Goal: Transaction & Acquisition: Purchase product/service

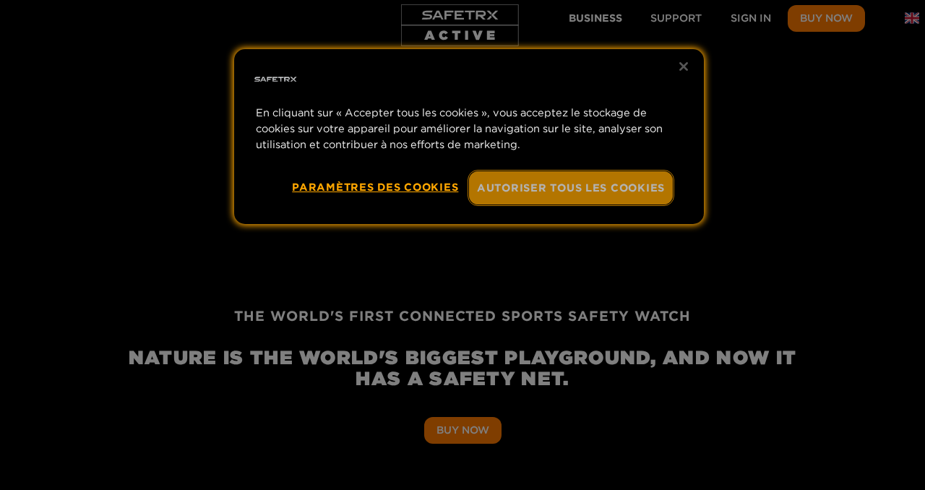
click at [572, 188] on button "Autoriser tous les cookies" at bounding box center [571, 187] width 204 height 33
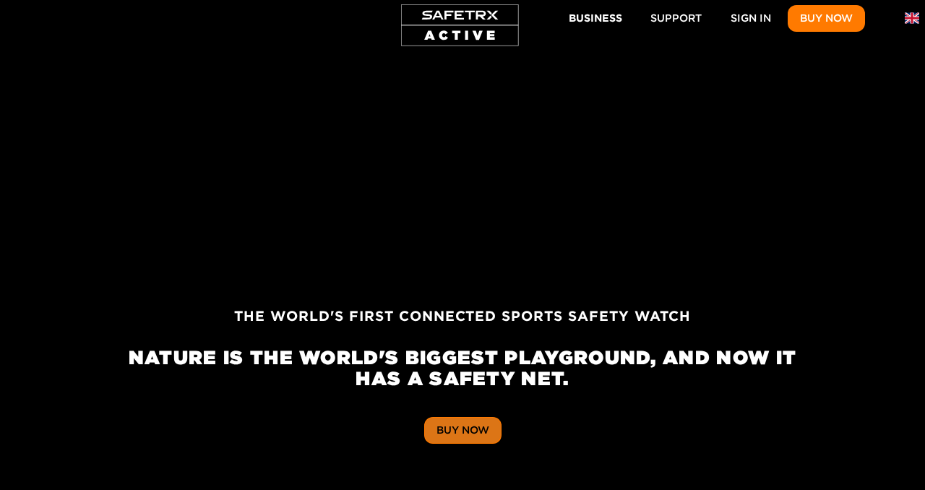
click at [472, 426] on span "Buy Now" at bounding box center [462, 430] width 53 height 18
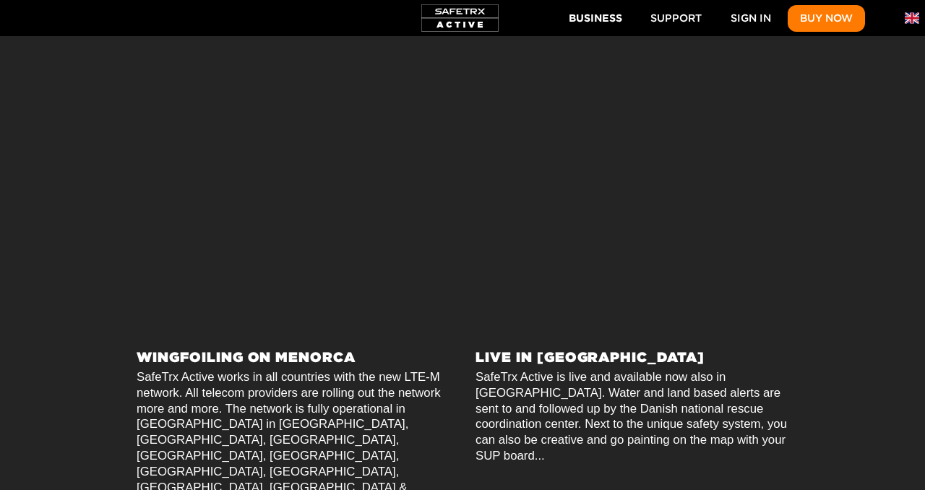
scroll to position [0, 6021]
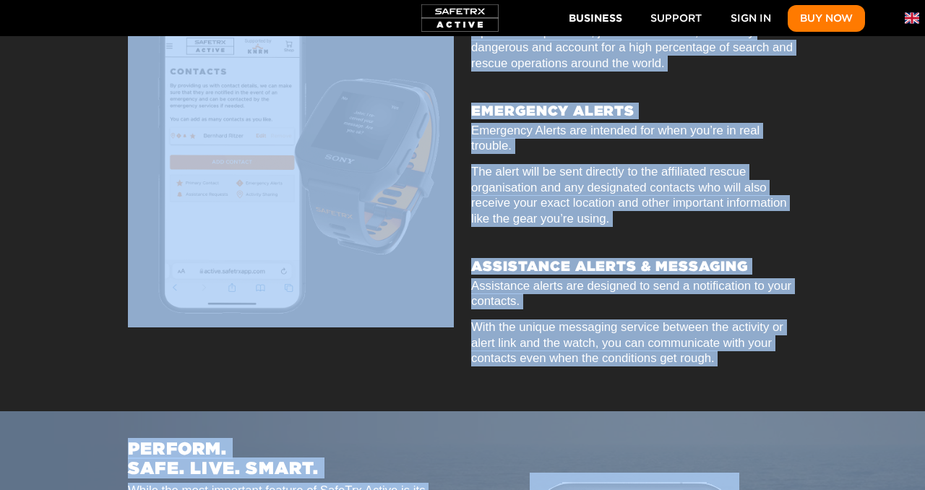
drag, startPoint x: 569, startPoint y: 325, endPoint x: 739, endPoint y: 323, distance: 169.8
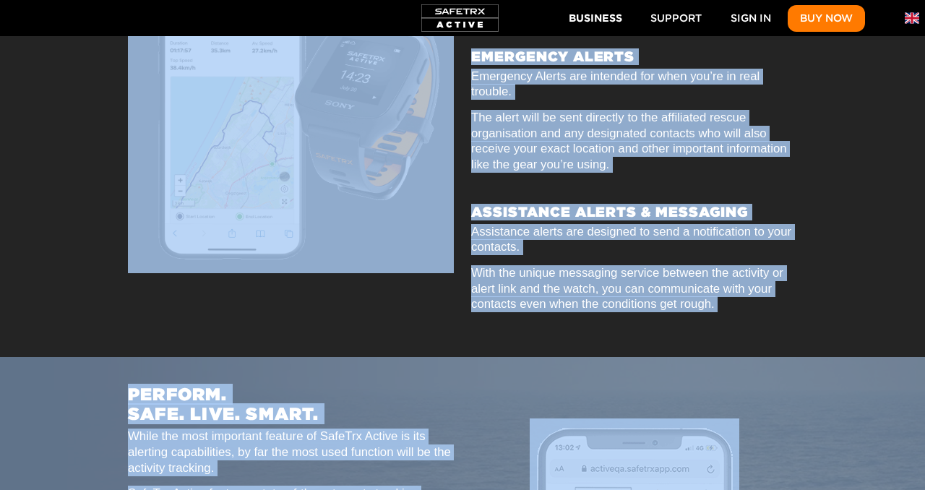
scroll to position [0, 6690]
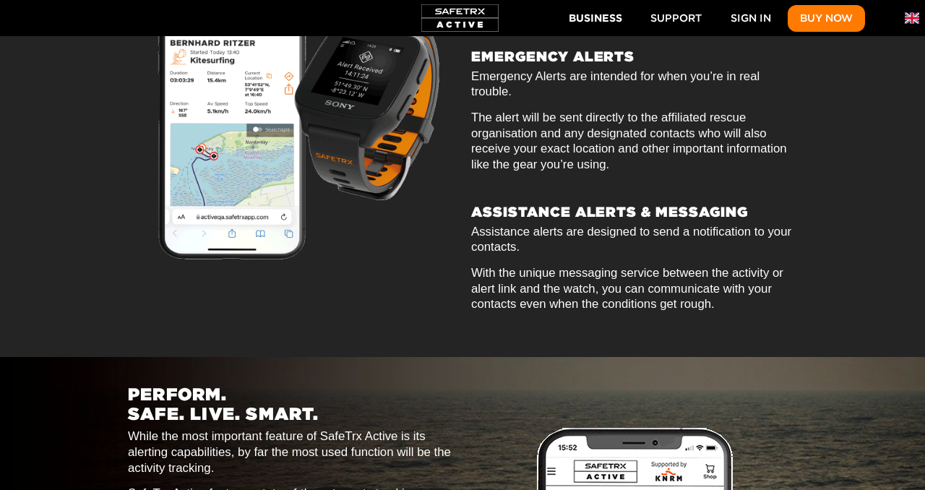
click at [878, 126] on div at bounding box center [865, 110] width 119 height 422
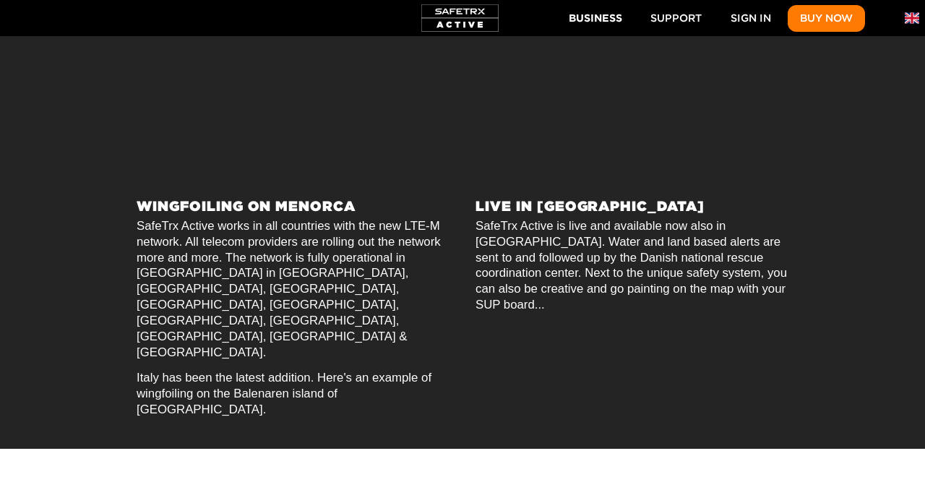
scroll to position [0, 0]
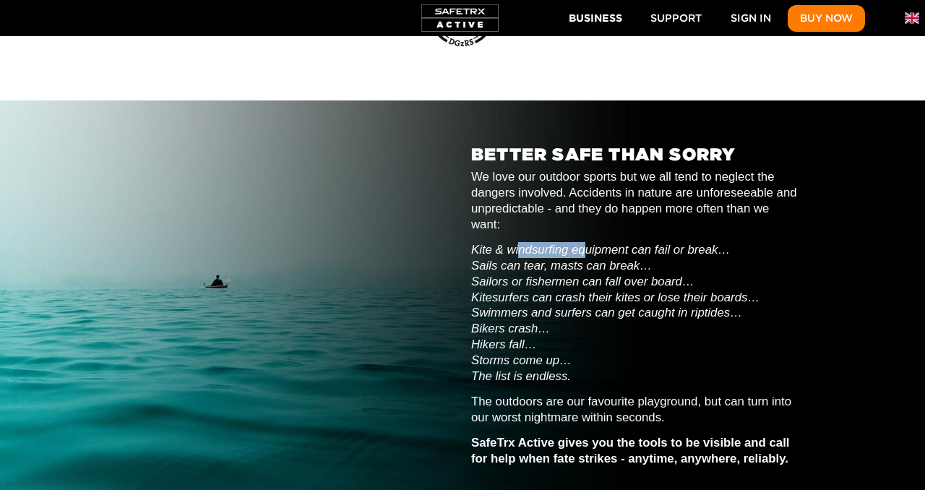
drag, startPoint x: 518, startPoint y: 191, endPoint x: 587, endPoint y: 186, distance: 69.5
click at [587, 243] on em "Kite & windsurfing equipment can fail or break… Sails can tear, masts can break…" at bounding box center [615, 313] width 288 height 140
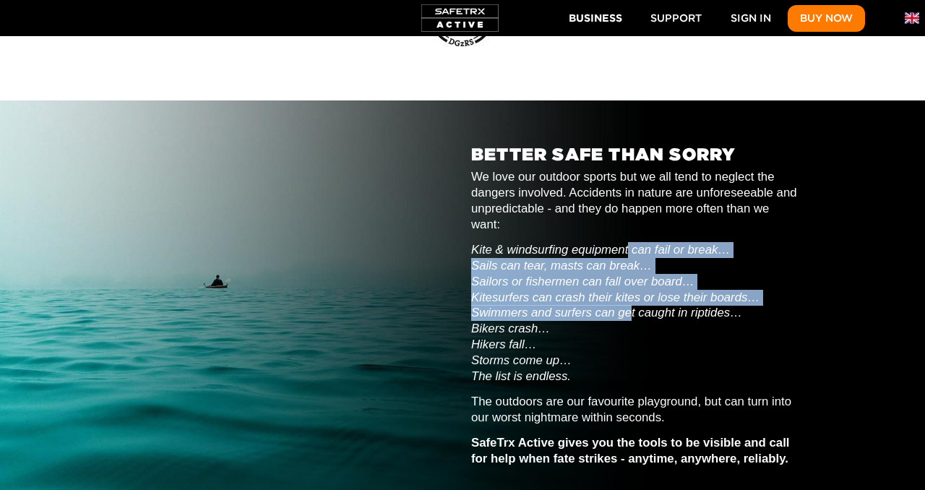
drag, startPoint x: 630, startPoint y: 184, endPoint x: 631, endPoint y: 252, distance: 67.9
click at [631, 252] on em "Kite & windsurfing equipment can fail or break… Sails can tear, masts can break…" at bounding box center [615, 313] width 288 height 140
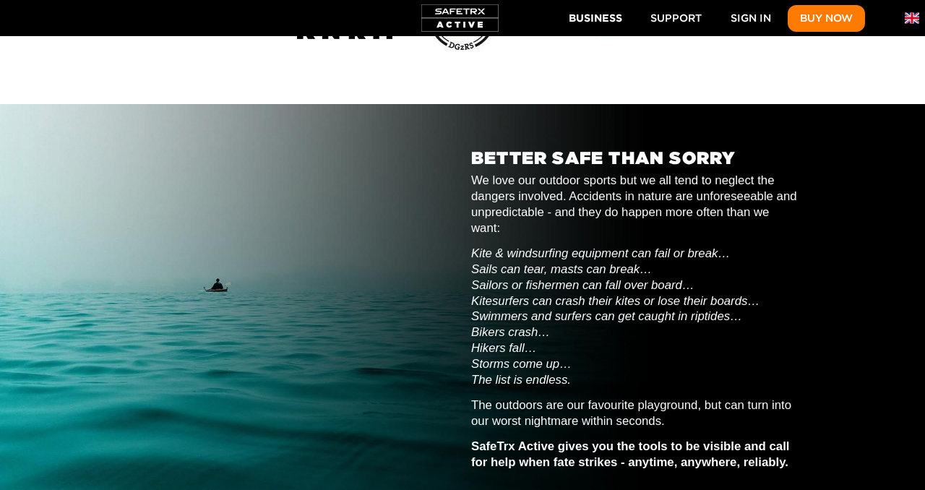
drag, startPoint x: 709, startPoint y: 256, endPoint x: 699, endPoint y: 257, distance: 10.2
click at [707, 256] on em "Kite & windsurfing equipment can fail or break… Sails can tear, masts can break…" at bounding box center [615, 316] width 288 height 140
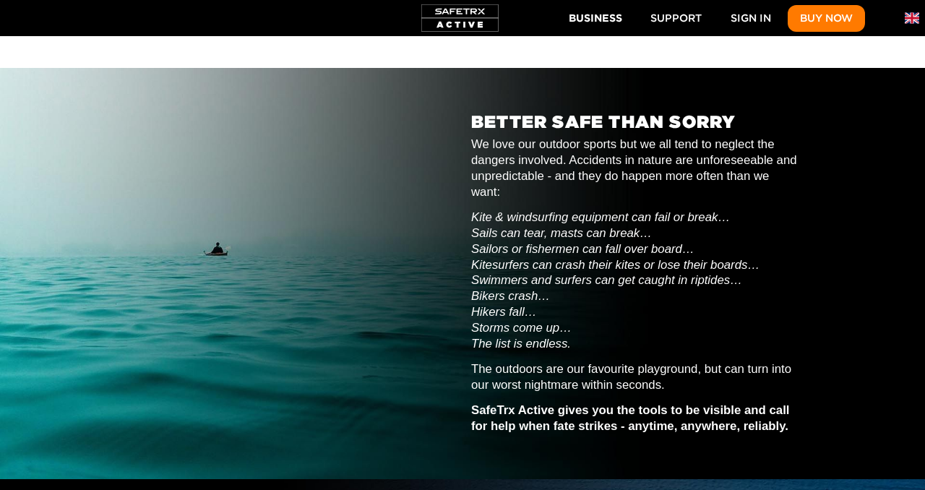
click at [483, 257] on em "Kite & windsurfing equipment can fail or break… Sails can tear, masts can break…" at bounding box center [615, 280] width 288 height 140
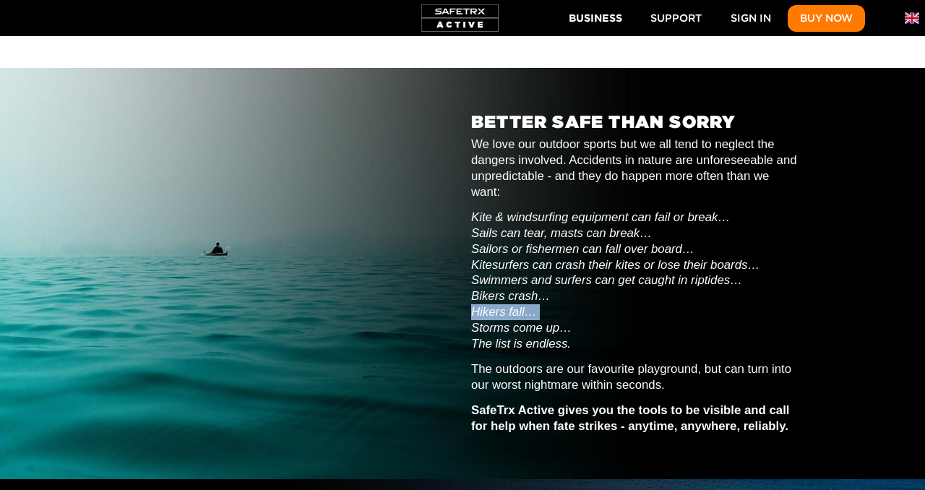
click at [483, 257] on em "Kite & windsurfing equipment can fail or break… Sails can tear, masts can break…" at bounding box center [615, 280] width 288 height 140
click at [492, 274] on em "Kite & windsurfing equipment can fail or break… Sails can tear, masts can break…" at bounding box center [615, 280] width 288 height 140
click at [520, 284] on em "Kite & windsurfing equipment can fail or break… Sails can tear, masts can break…" at bounding box center [615, 280] width 288 height 140
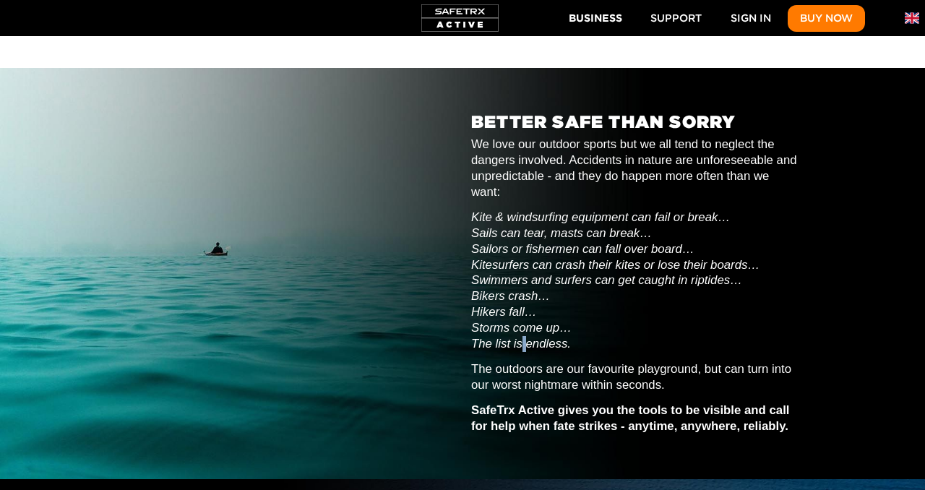
click at [520, 284] on em "Kite & windsurfing equipment can fail or break… Sails can tear, masts can break…" at bounding box center [615, 280] width 288 height 140
click at [488, 262] on em "Kite & windsurfing equipment can fail or break… Sails can tear, masts can break…" at bounding box center [615, 280] width 288 height 140
click at [836, 104] on div at bounding box center [865, 273] width 119 height 339
click at [820, 11] on span "Buy Now" at bounding box center [826, 18] width 53 height 18
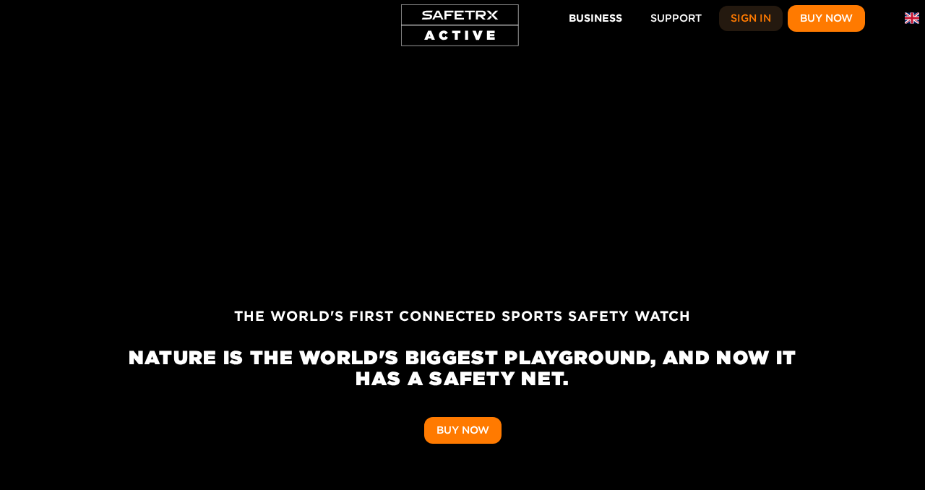
scroll to position [0, 6021]
click at [741, 19] on span "Sign In" at bounding box center [750, 18] width 40 height 18
